Goal: Navigation & Orientation: Find specific page/section

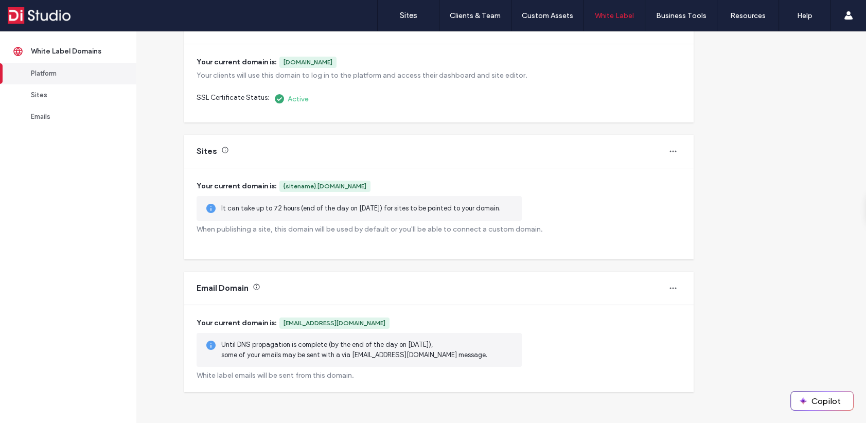
scroll to position [103, 0]
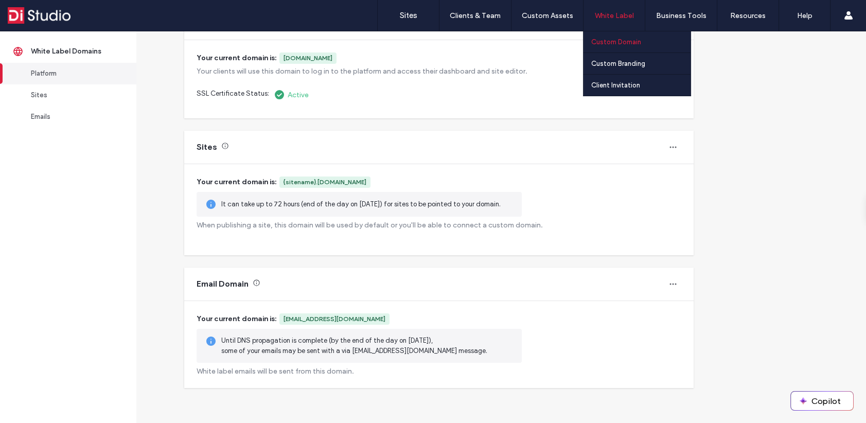
click at [613, 40] on label "Custom Domain" at bounding box center [616, 42] width 50 height 8
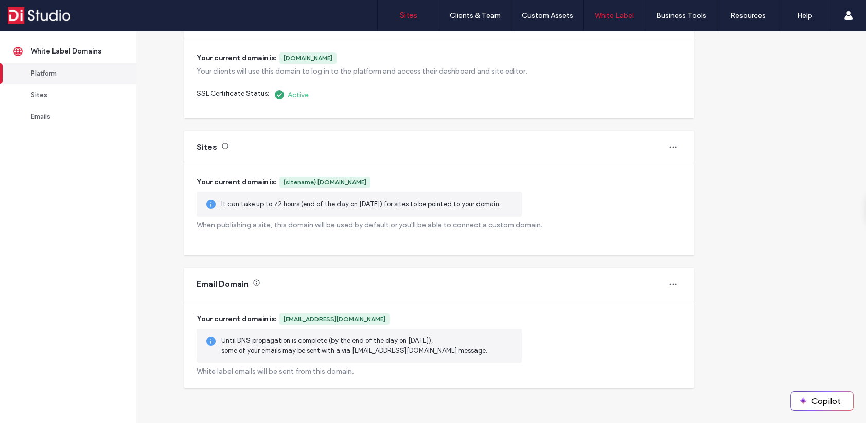
click at [406, 18] on label "Sites" at bounding box center [409, 15] width 18 height 9
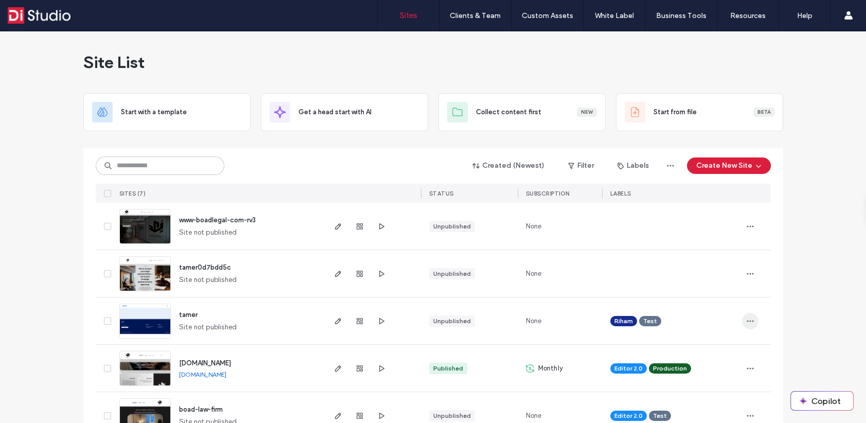
click at [746, 319] on icon "button" at bounding box center [750, 321] width 8 height 8
